Goal: Information Seeking & Learning: Learn about a topic

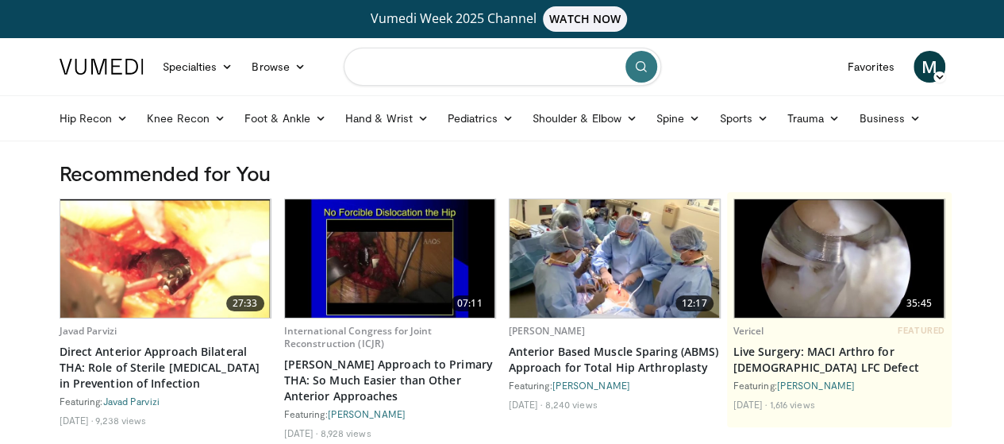
click at [444, 67] on input "Search topics, interventions" at bounding box center [502, 67] width 317 height 38
type input "**********"
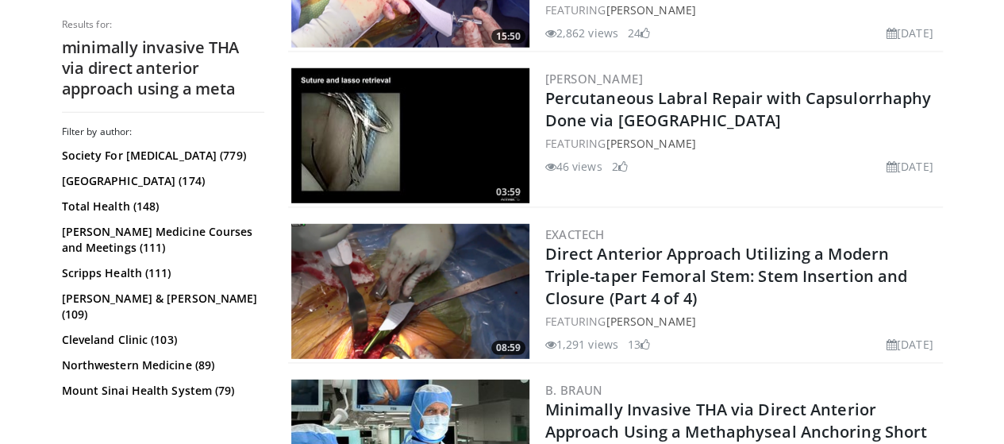
scroll to position [2301, 0]
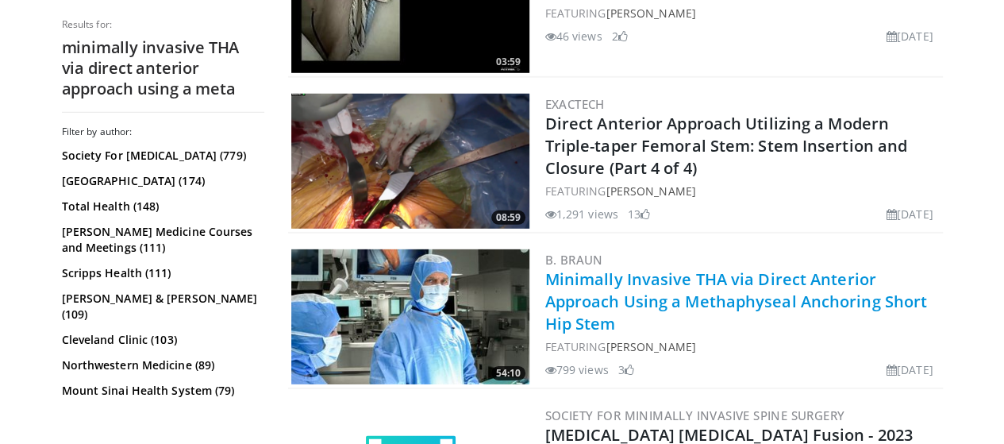
click at [668, 279] on link "Minimally Invasive THA via Direct Anterior Approach Using a Methaphyseal Anchor…" at bounding box center [736, 301] width 382 height 66
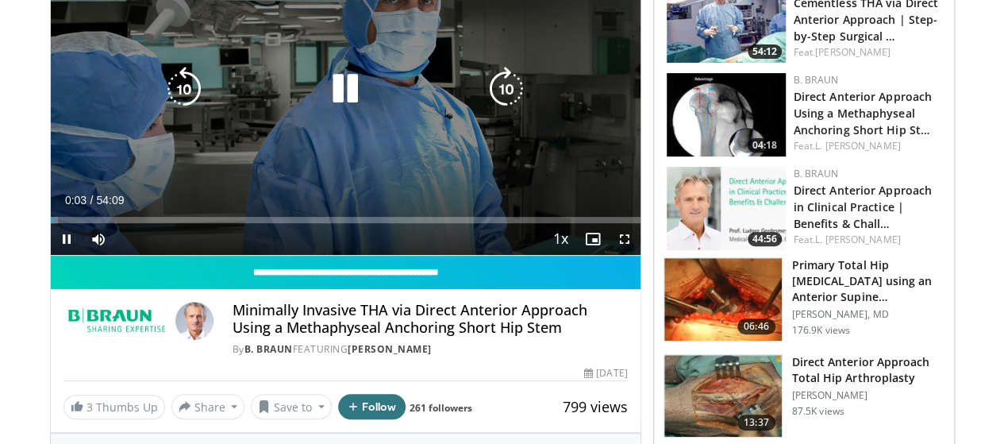
scroll to position [159, 0]
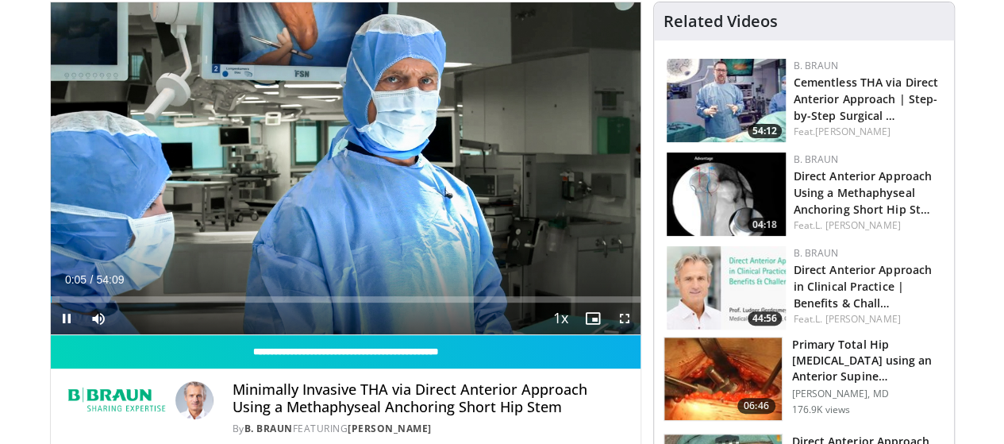
click at [633, 334] on span "Video Player" at bounding box center [625, 318] width 32 height 32
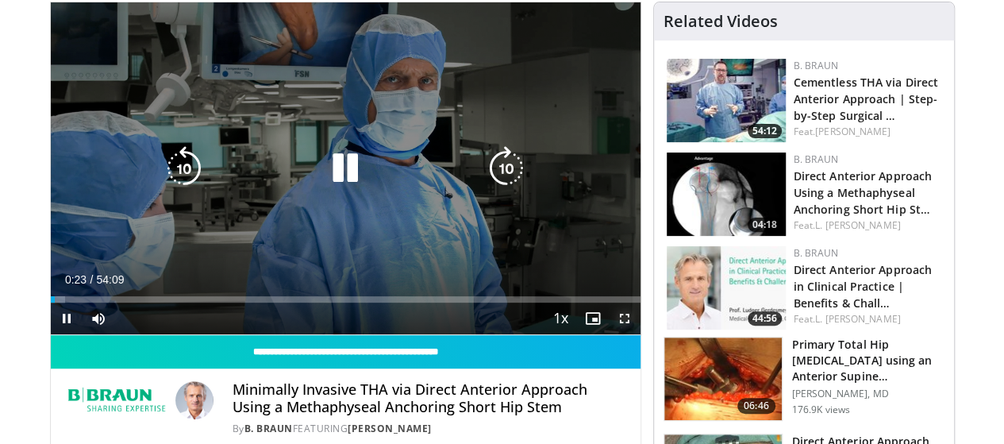
drag, startPoint x: 632, startPoint y: 351, endPoint x: 632, endPoint y: 447, distance: 96.0
click at [632, 334] on span "Video Player" at bounding box center [625, 318] width 32 height 32
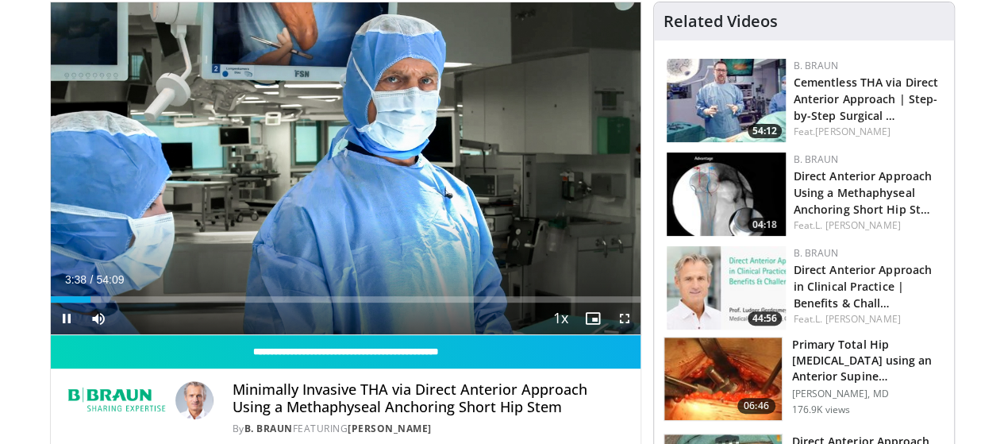
click at [639, 334] on span "Video Player" at bounding box center [625, 318] width 32 height 32
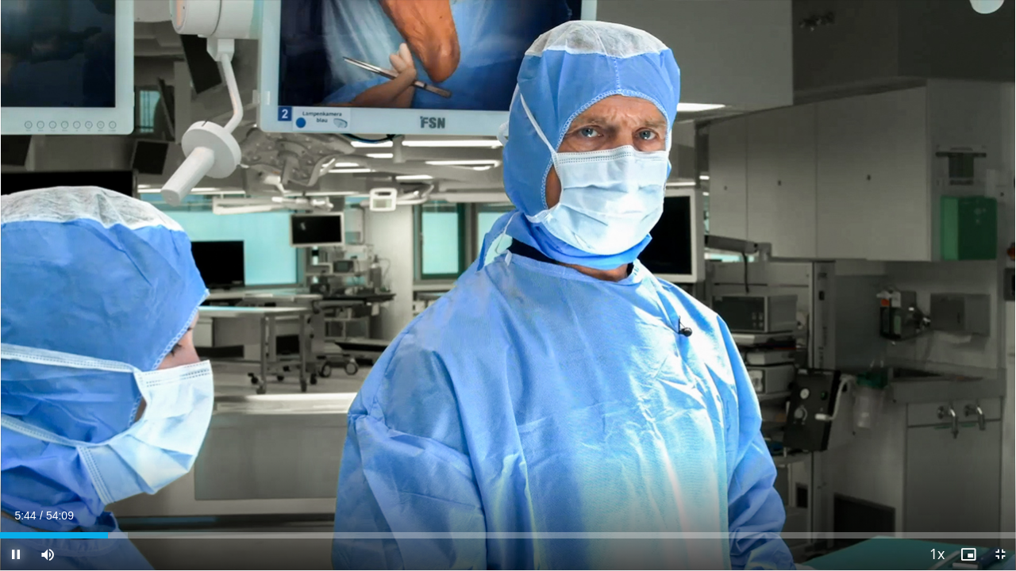
click at [6, 443] on span "Video Player" at bounding box center [16, 555] width 32 height 32
click at [13, 443] on span "Video Player" at bounding box center [16, 555] width 32 height 32
click at [22, 443] on span "Video Player" at bounding box center [16, 555] width 32 height 32
click at [30, 443] on span "Video Player" at bounding box center [16, 555] width 32 height 32
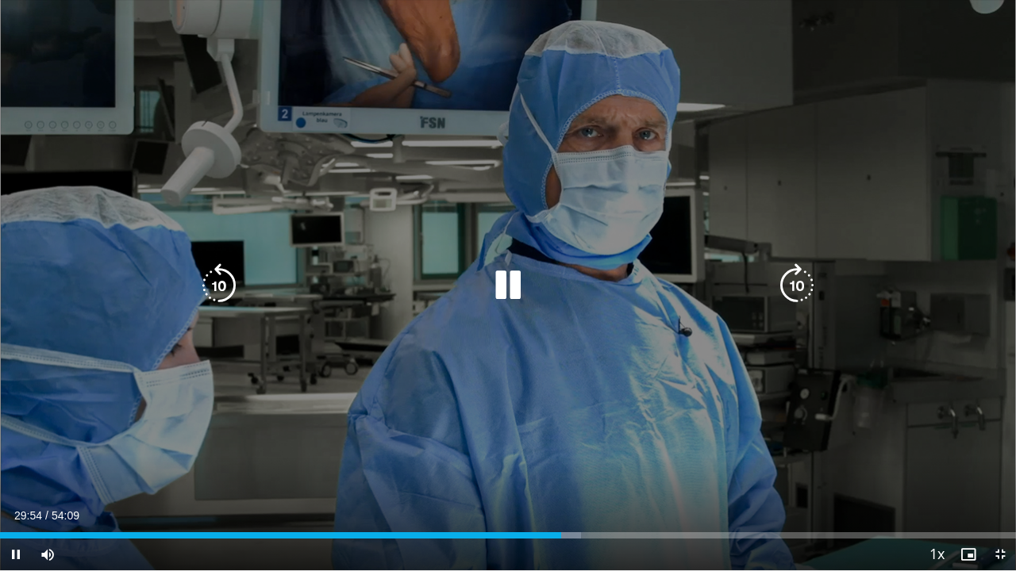
click at [519, 282] on icon "Video Player" at bounding box center [508, 285] width 44 height 44
click at [508, 295] on icon "Video Player" at bounding box center [508, 285] width 44 height 44
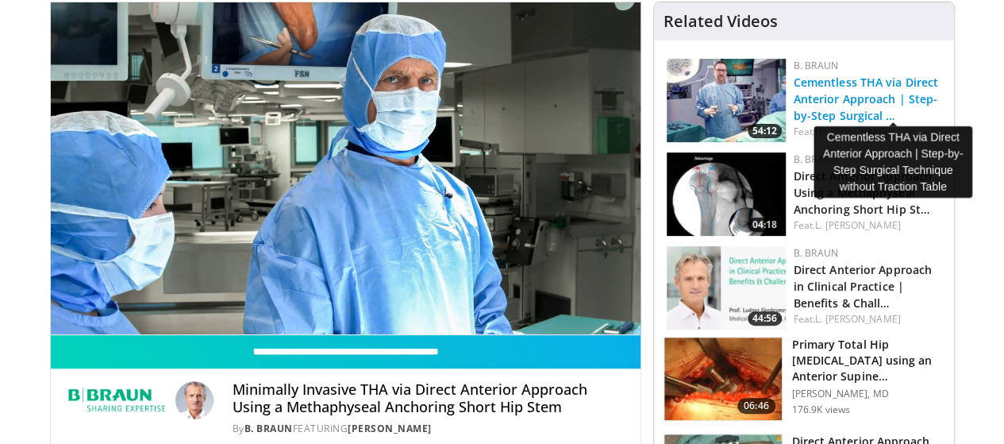
click at [829, 103] on link "Cementless THA via Direct Anterior Approach | Step-by-Step Surgical …" at bounding box center [865, 99] width 145 height 48
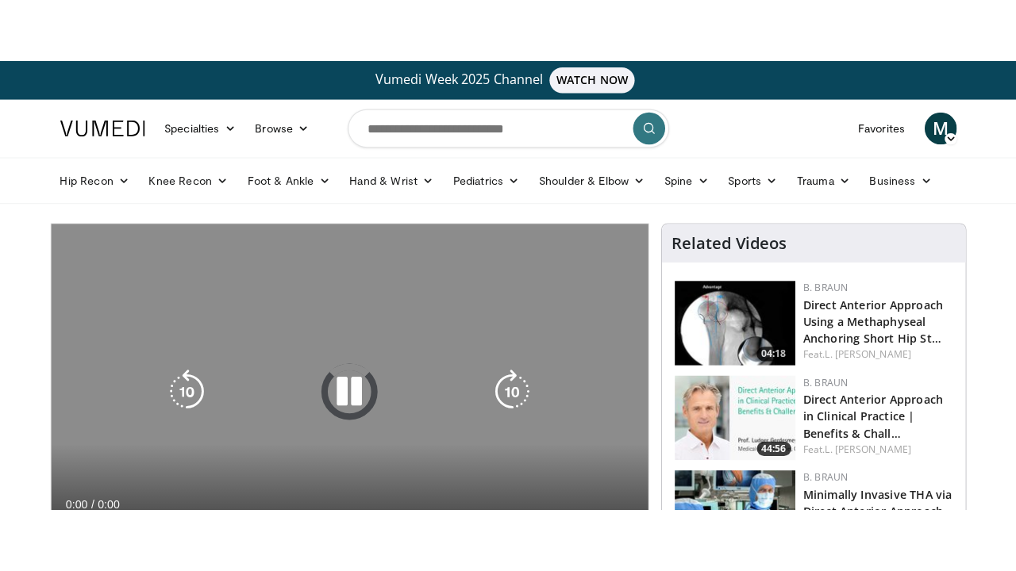
scroll to position [238, 0]
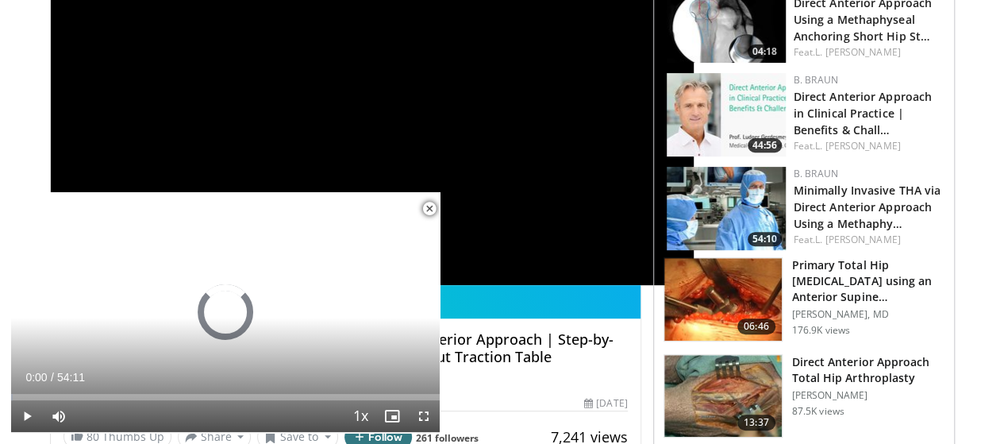
click at [423, 207] on span "Video Player" at bounding box center [429, 209] width 32 height 32
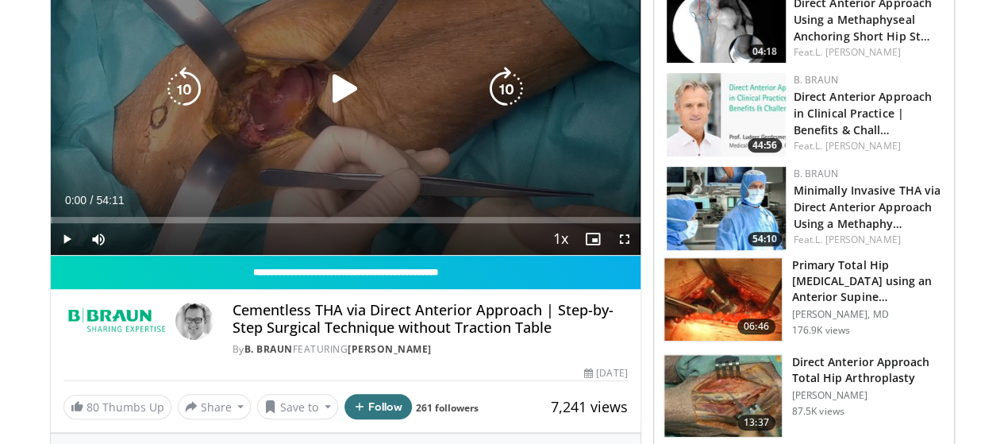
click at [341, 83] on icon "Video Player" at bounding box center [345, 89] width 44 height 44
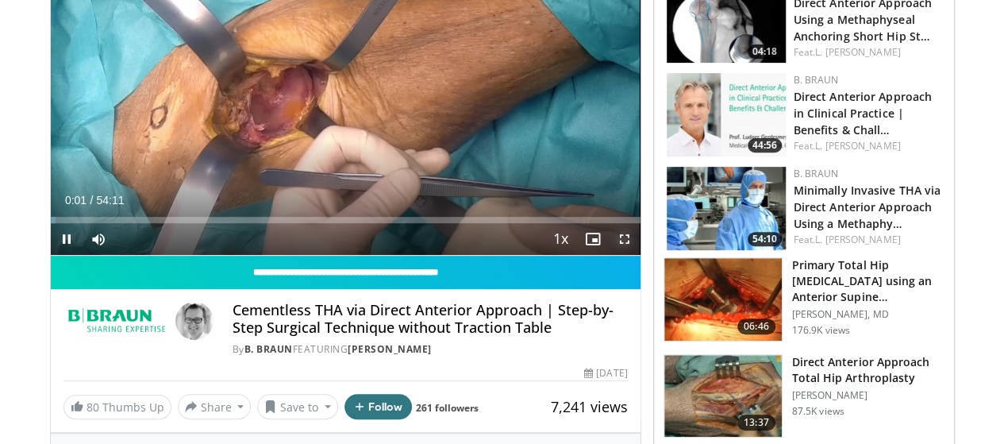
click at [630, 255] on span "Video Player" at bounding box center [625, 239] width 32 height 32
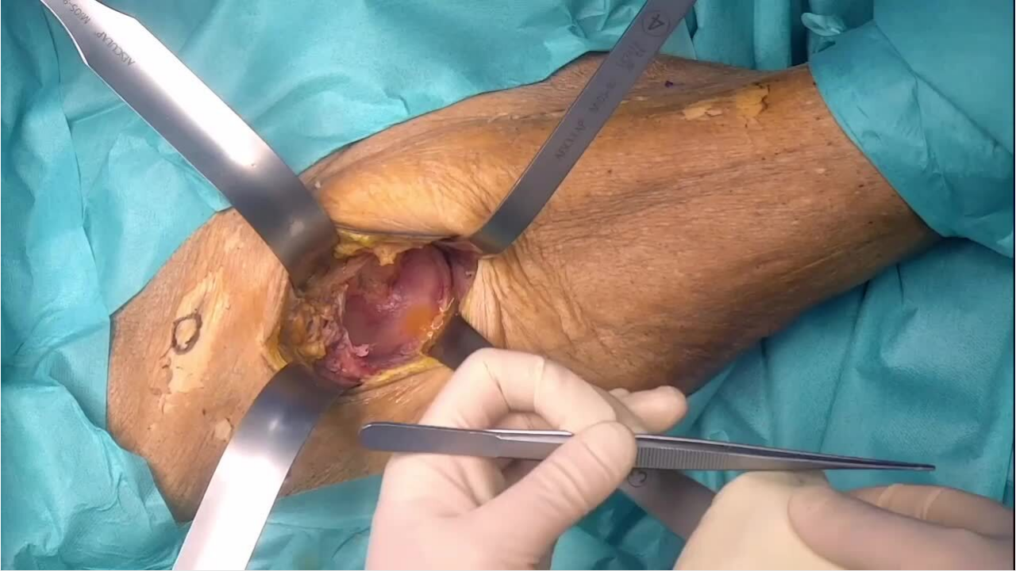
click at [605, 370] on div "10 seconds Tap to unmute" at bounding box center [508, 285] width 1016 height 571
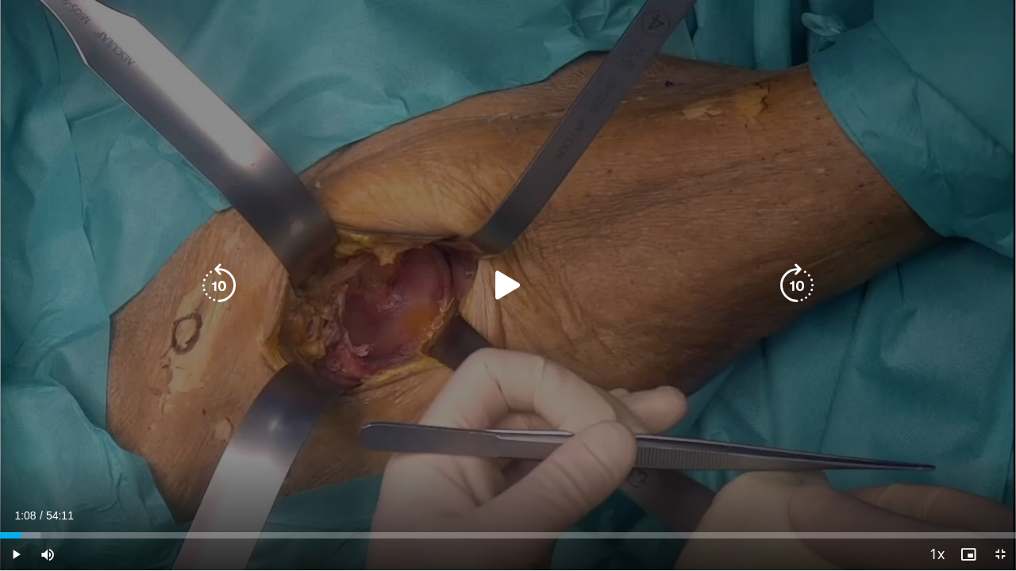
click at [498, 289] on icon "Video Player" at bounding box center [508, 285] width 44 height 44
click at [519, 307] on icon "Video Player" at bounding box center [508, 285] width 44 height 44
click at [506, 292] on icon "Video Player" at bounding box center [508, 285] width 44 height 44
click at [519, 287] on icon "Video Player" at bounding box center [508, 285] width 44 height 44
